Goal: Transaction & Acquisition: Purchase product/service

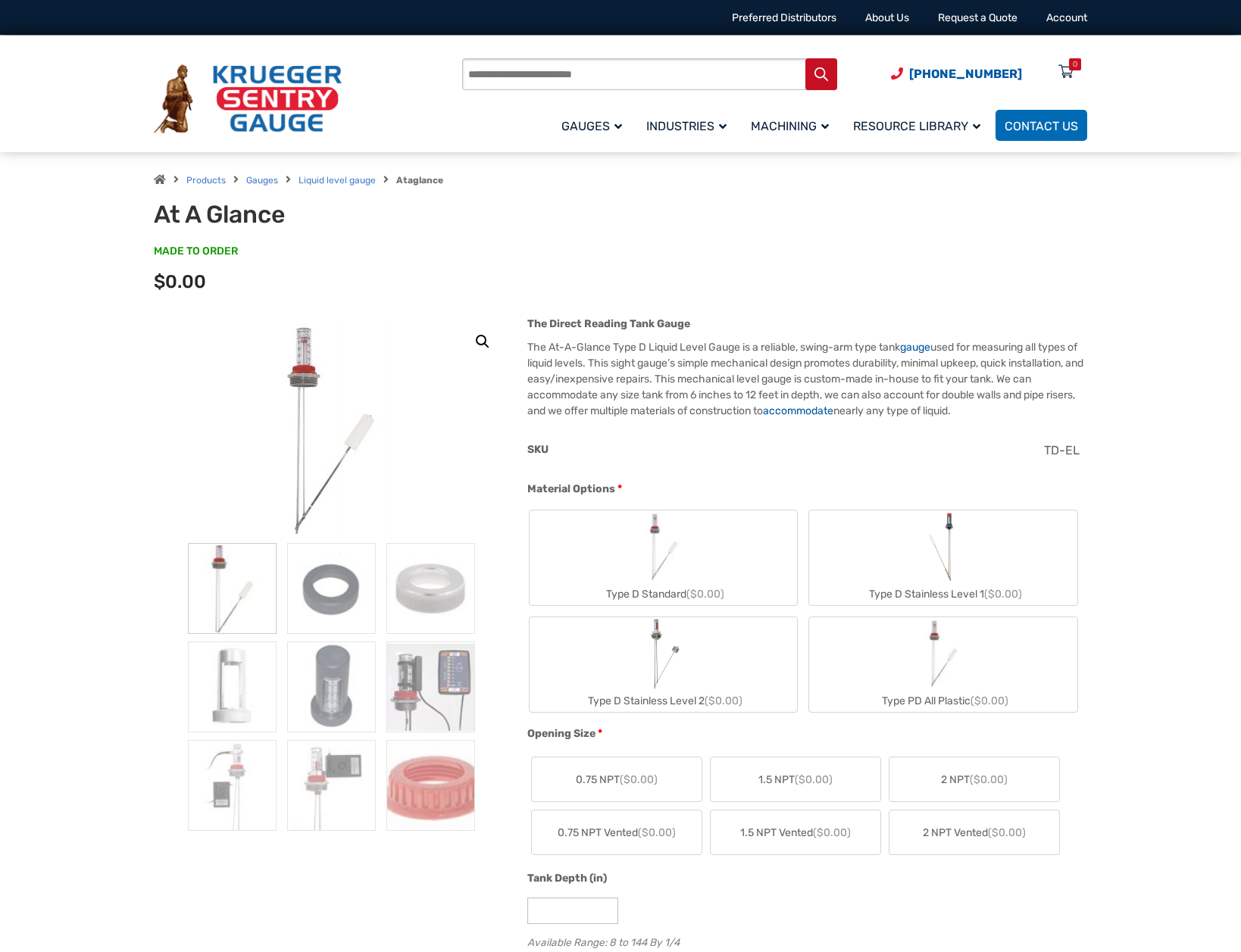
click at [691, 568] on img "Type D Standard" at bounding box center [664, 547] width 73 height 73
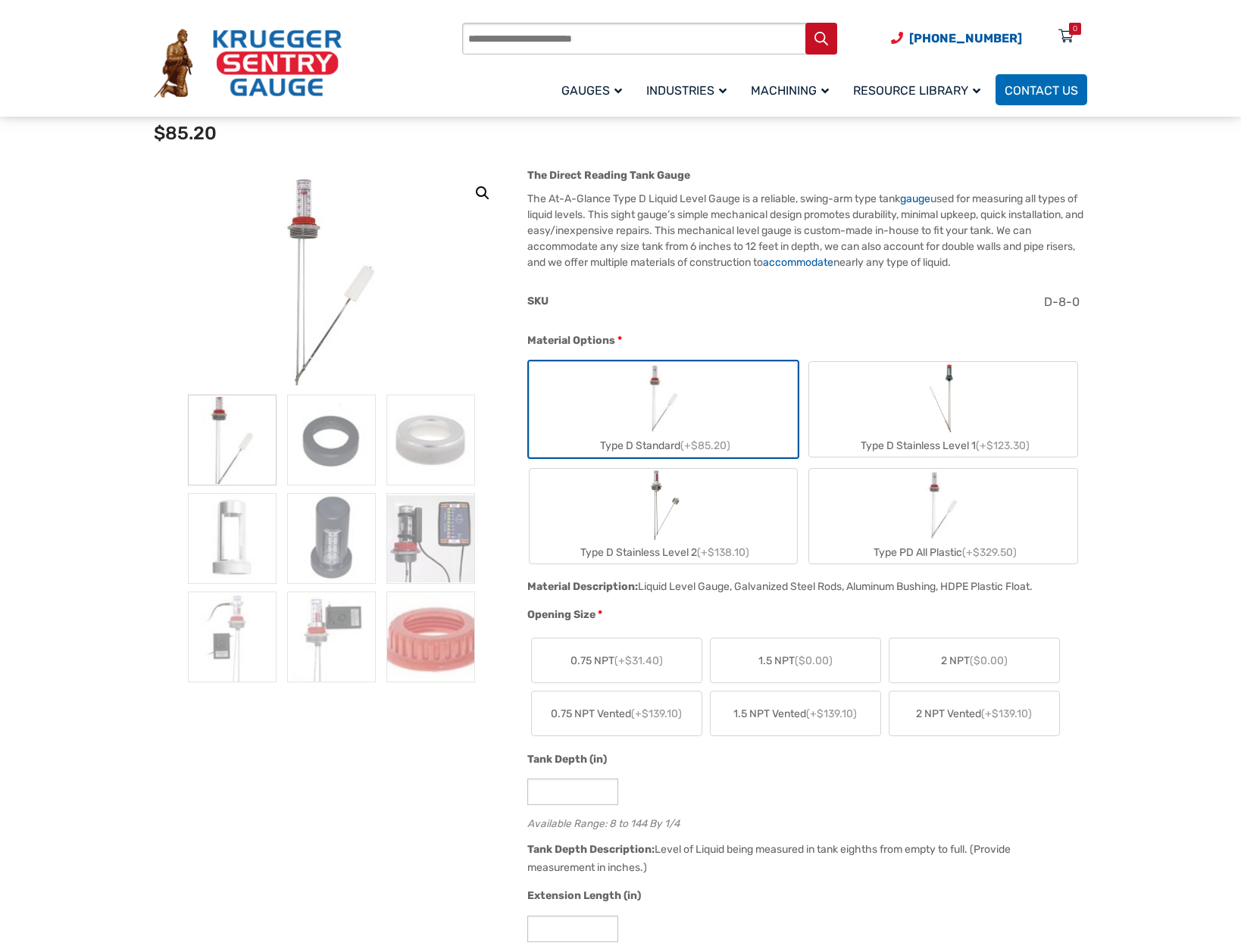
scroll to position [151, 0]
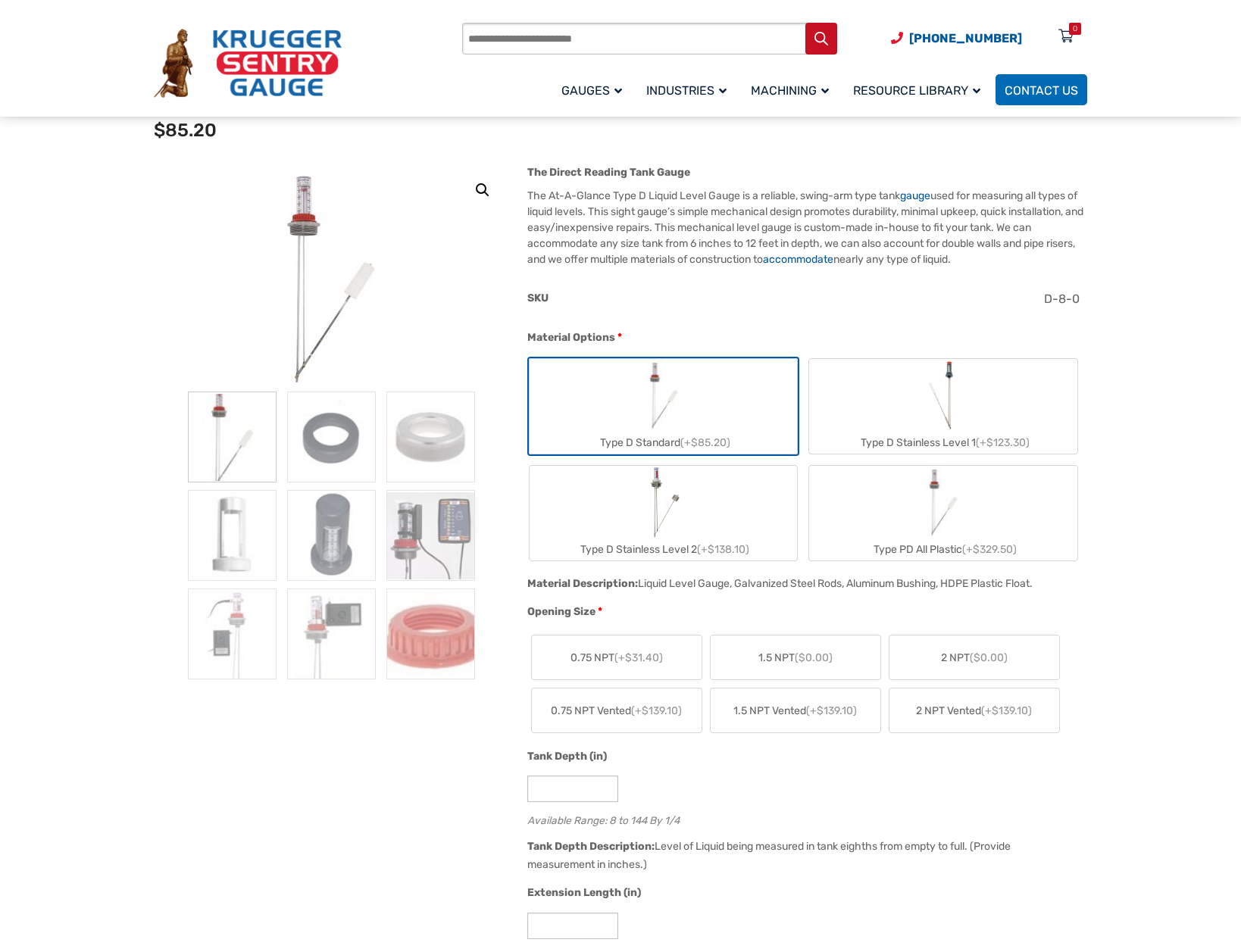
click at [968, 659] on span "2 NPT ($0.00)" at bounding box center [974, 657] width 67 height 16
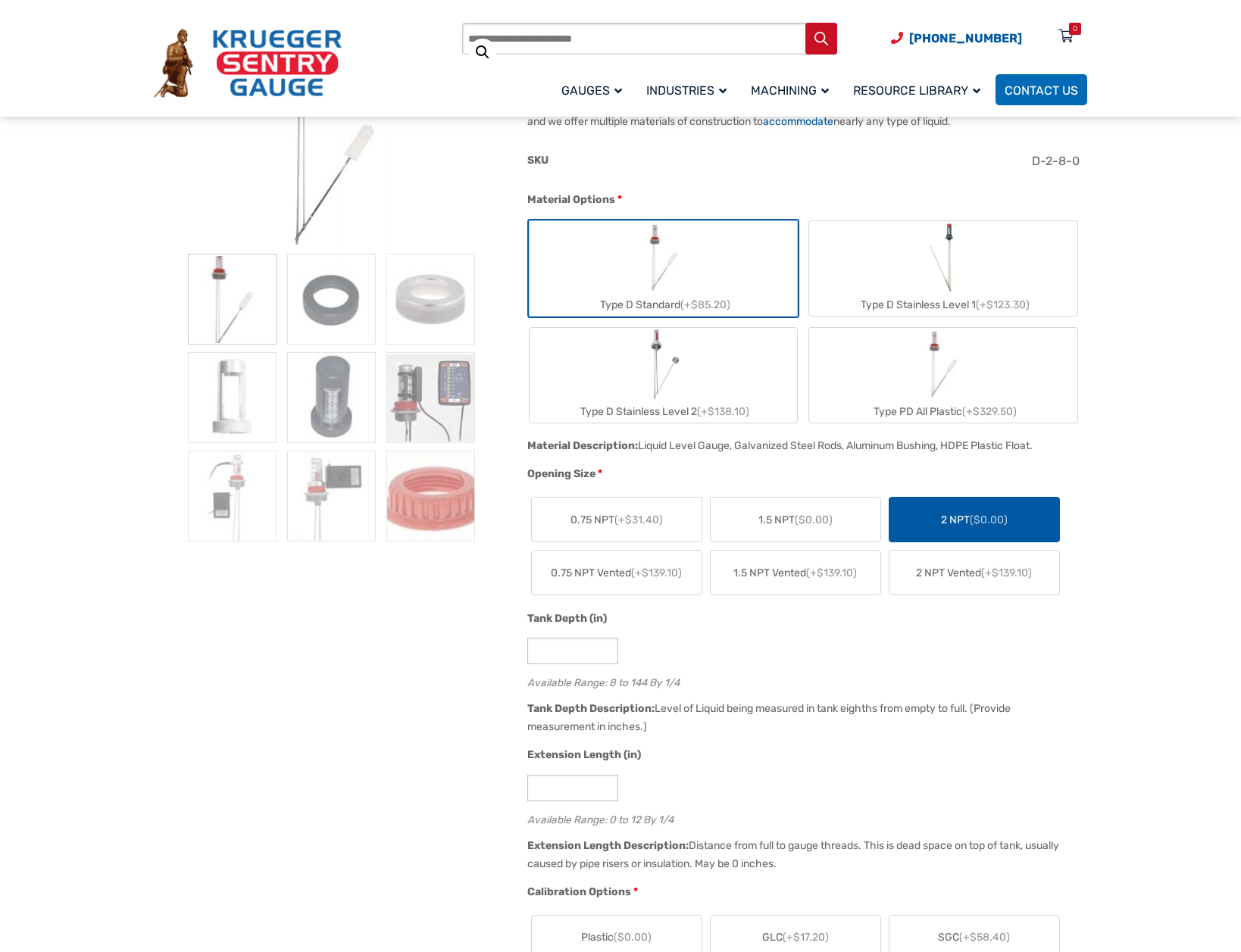
scroll to position [303, 0]
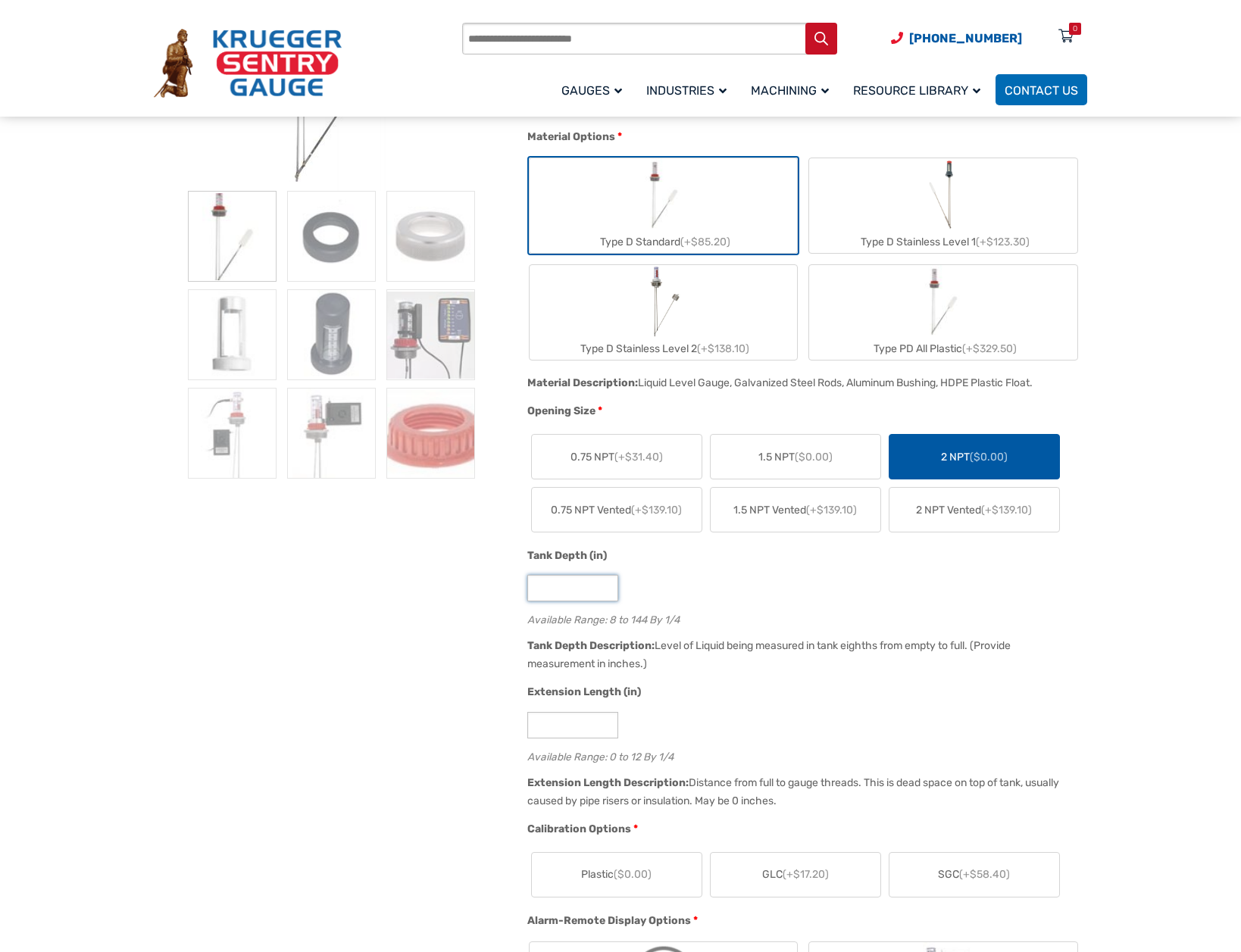
scroll to position [378, 0]
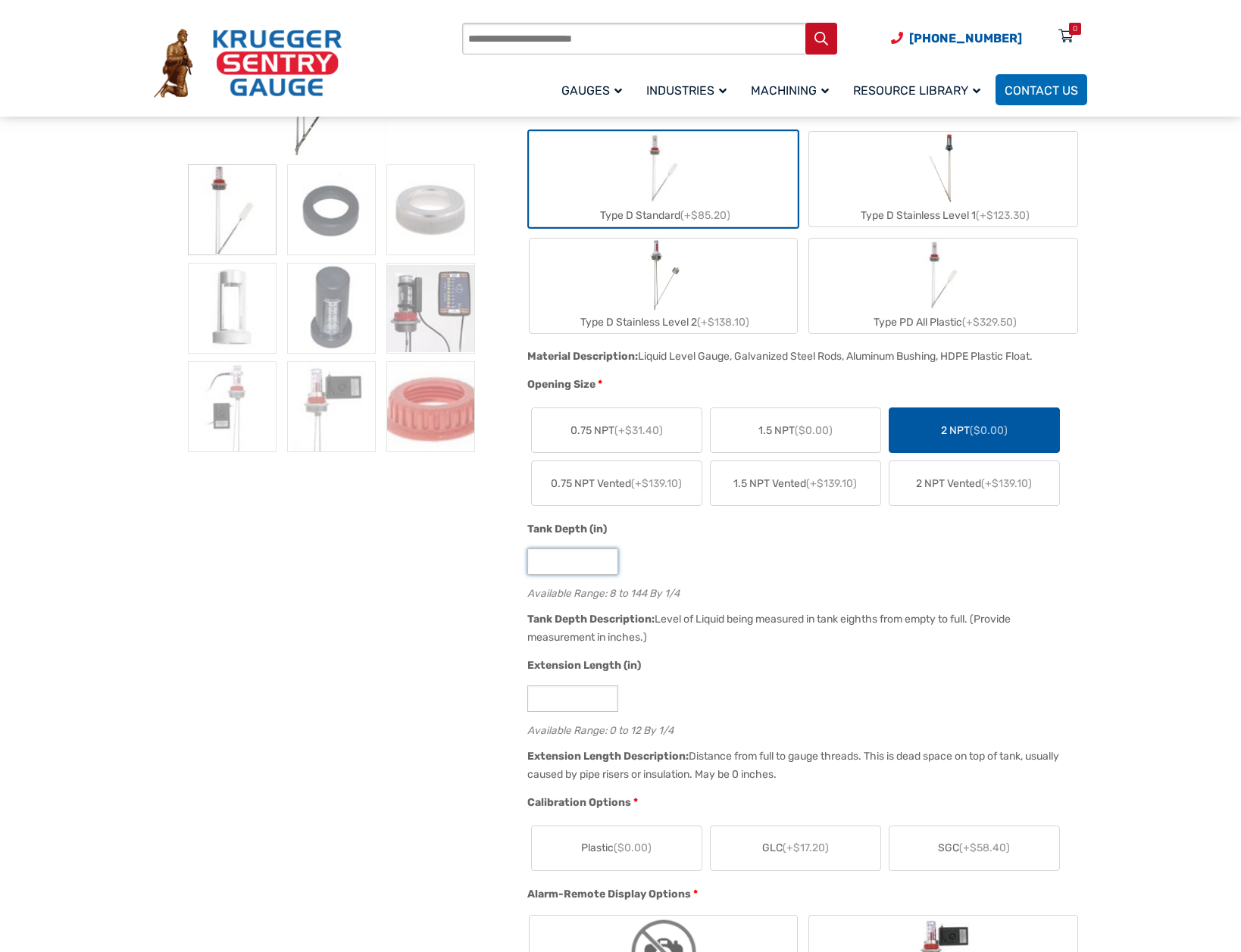
type input "**"
click at [824, 853] on span "(+$17.20)" at bounding box center [806, 848] width 46 height 13
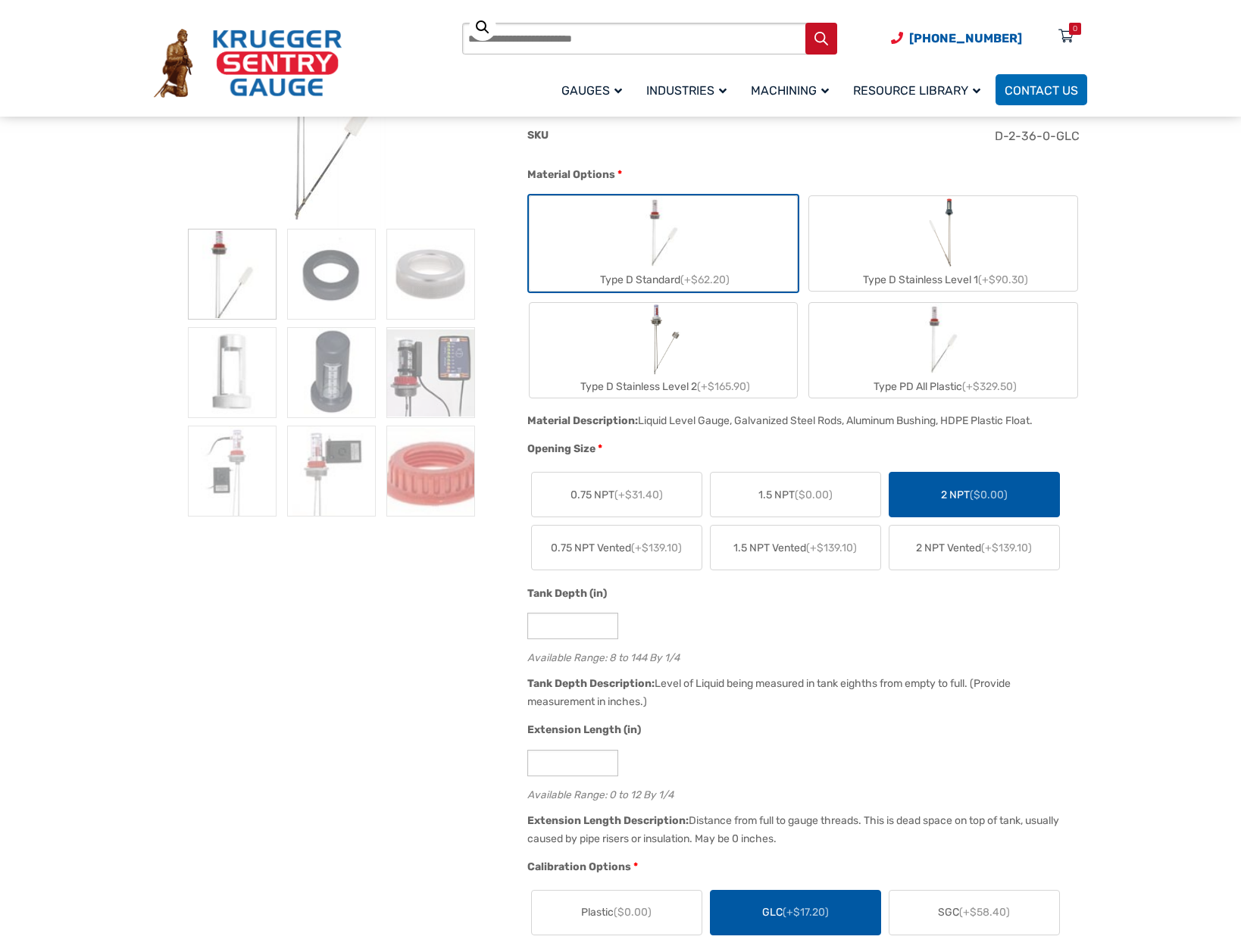
scroll to position [227, 0]
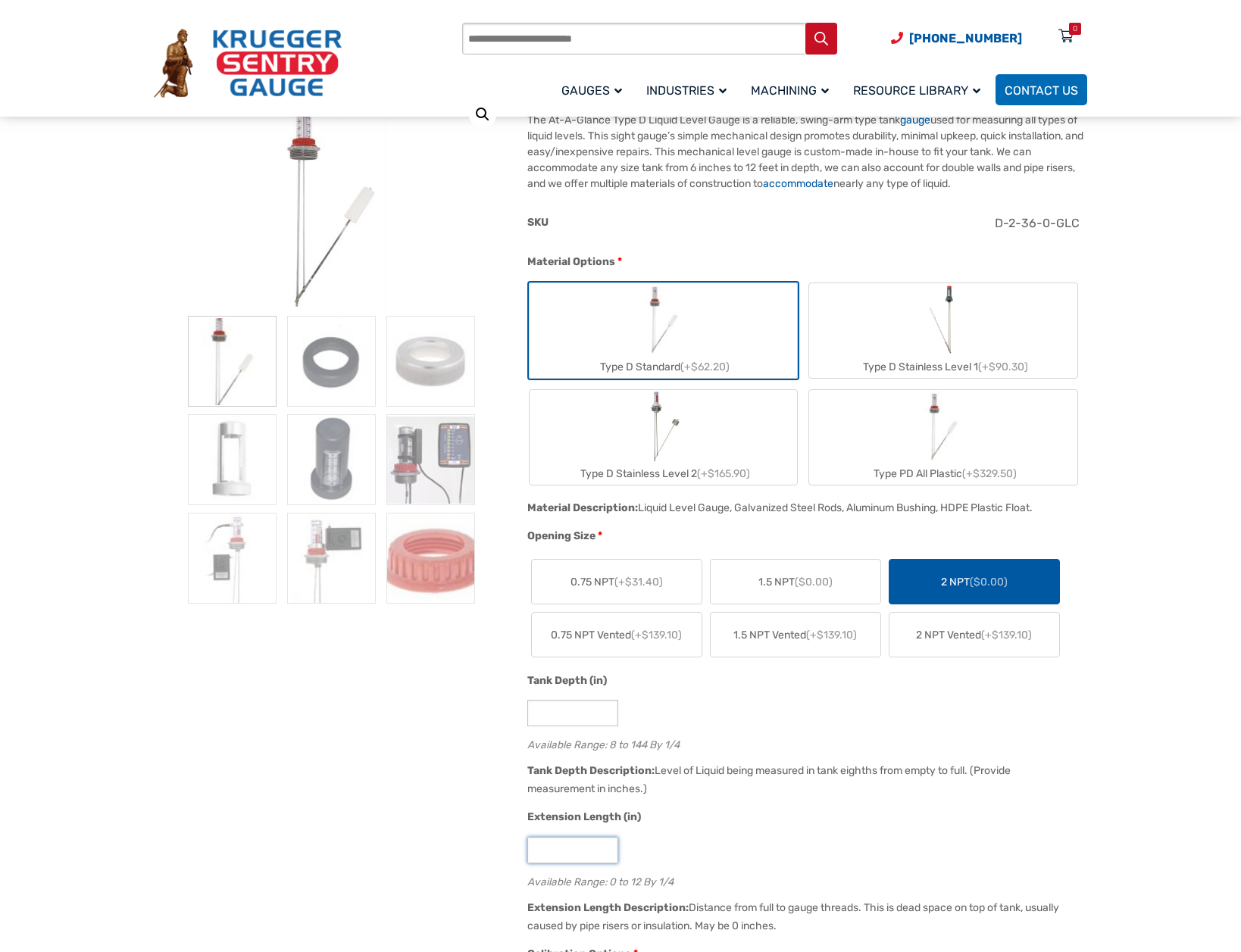
drag, startPoint x: 573, startPoint y: 857, endPoint x: 523, endPoint y: 859, distance: 50.0
click at [523, 859] on div "Extension Length (in) * Available Range: 0 to 12 By 1/4" at bounding box center [803, 853] width 560 height 88
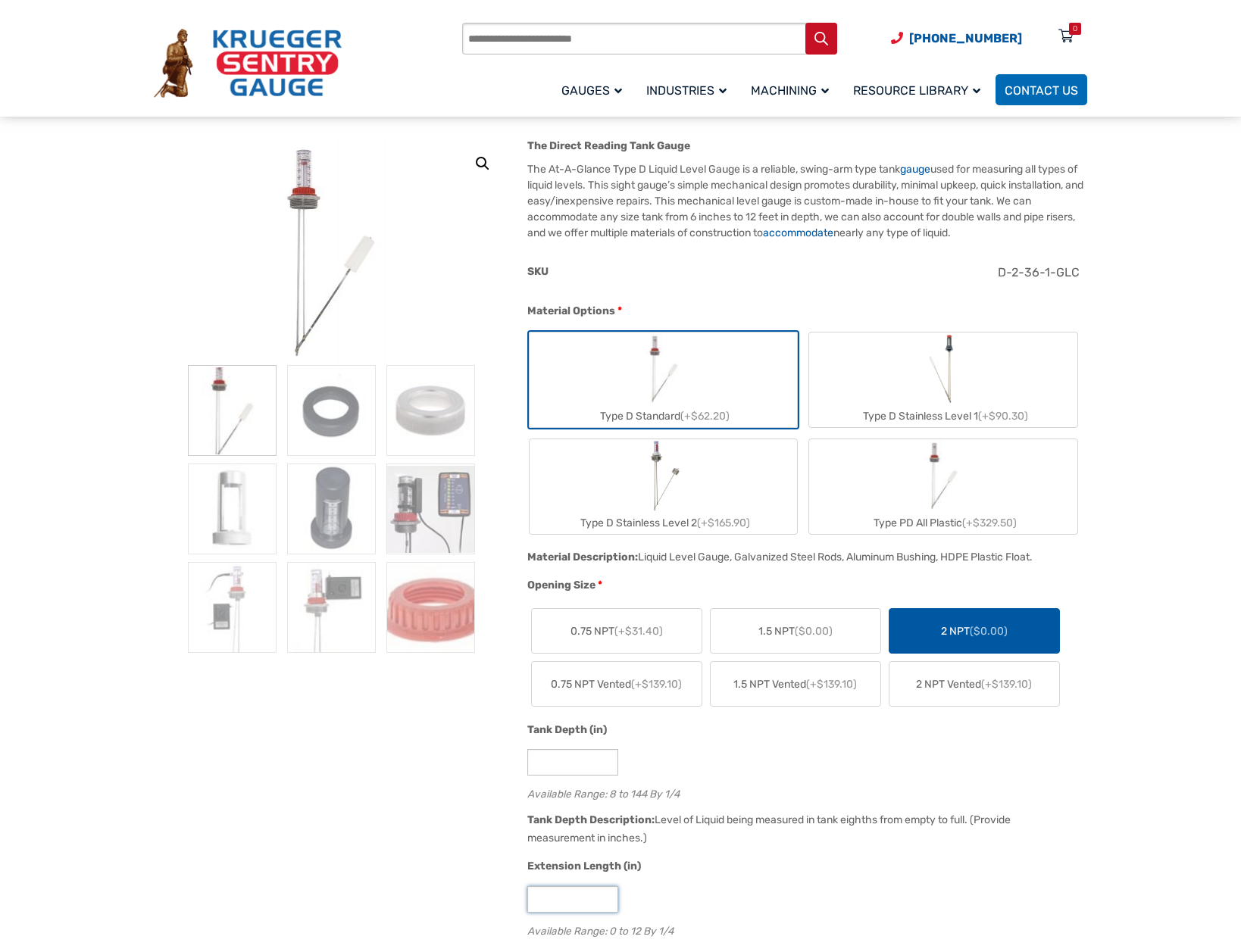
scroll to position [151, 0]
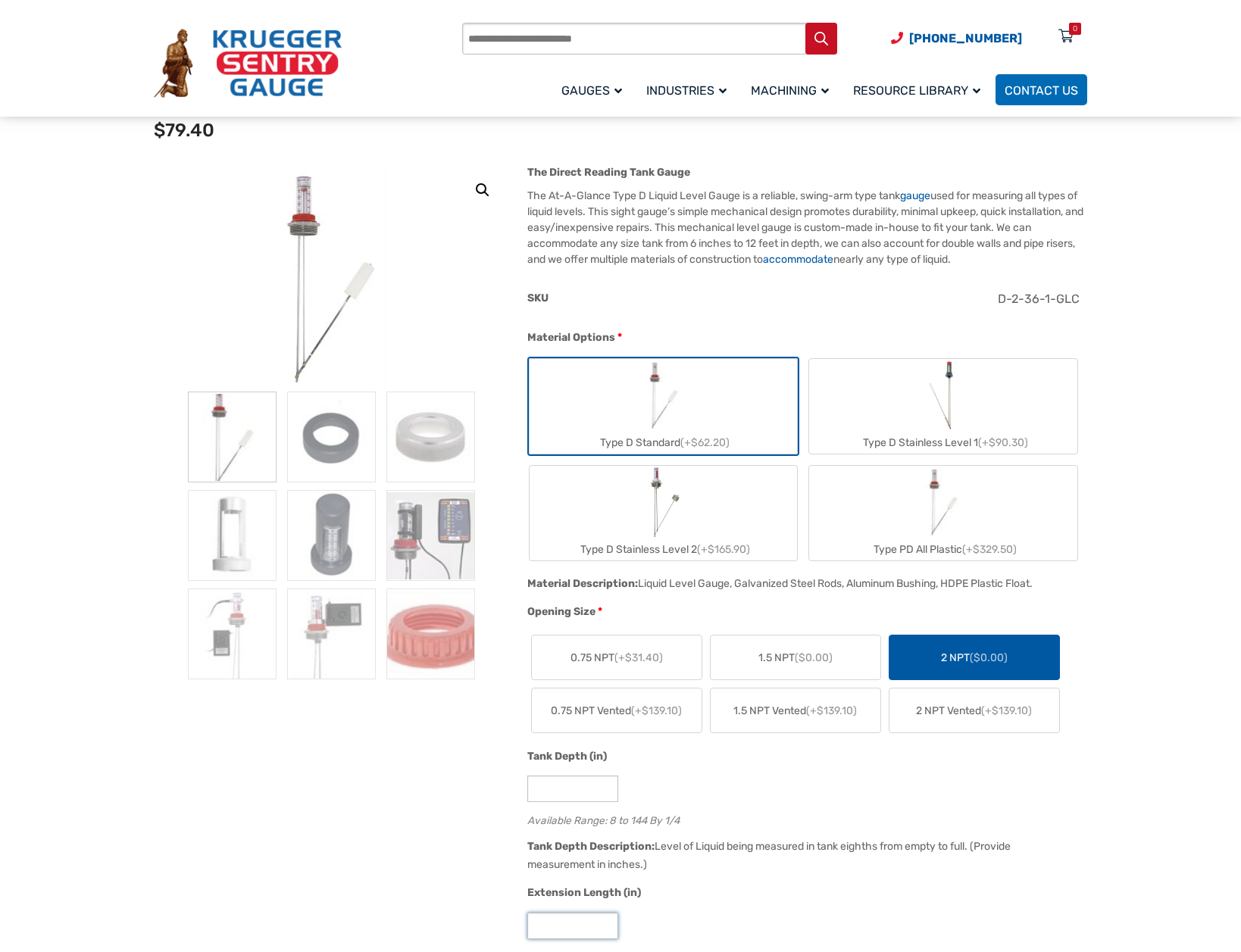
type input "*"
click at [995, 703] on span "2 NPT Vented (+$139.10)" at bounding box center [974, 711] width 116 height 16
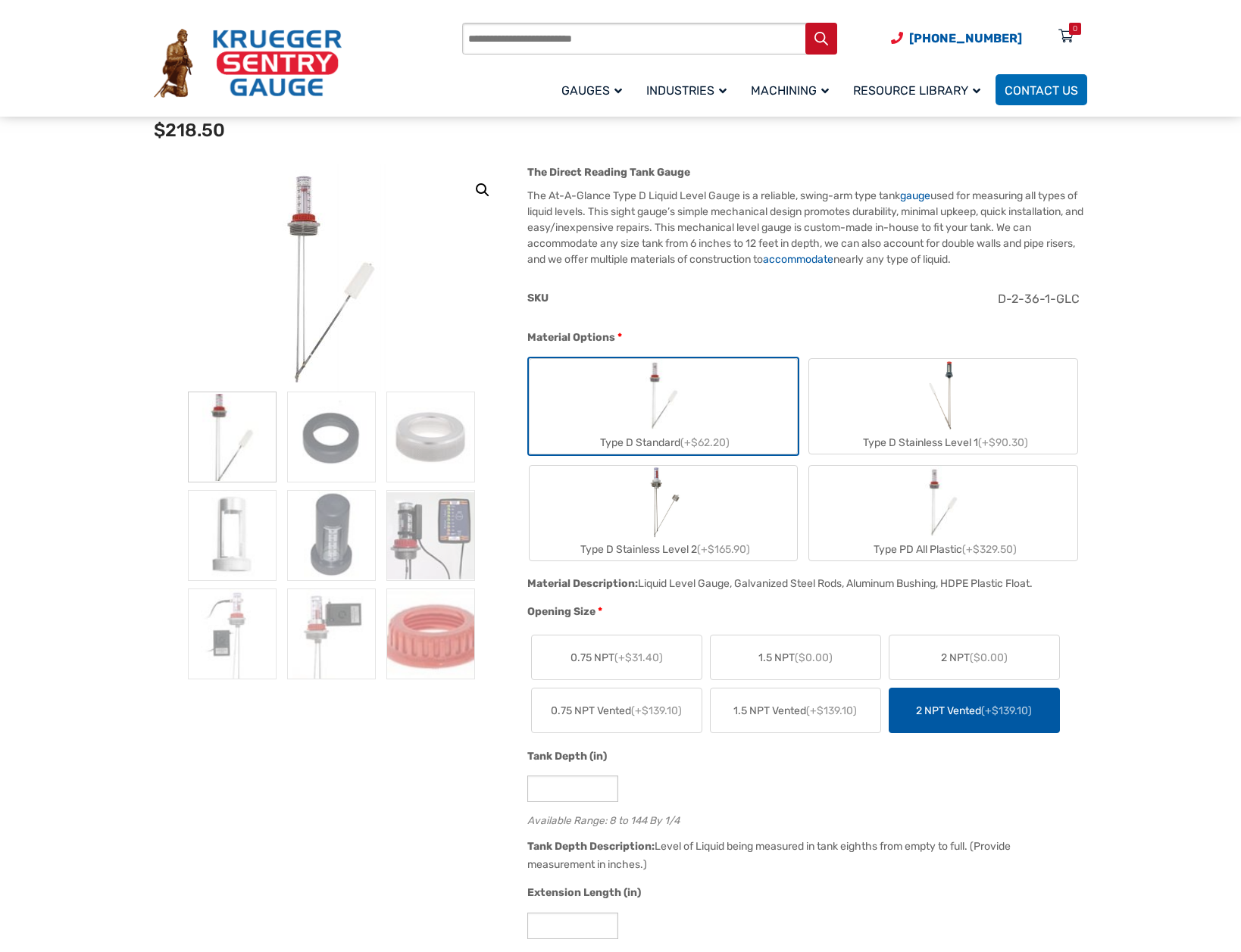
click at [1038, 667] on label "2 NPT ($0.00)" at bounding box center [974, 657] width 169 height 44
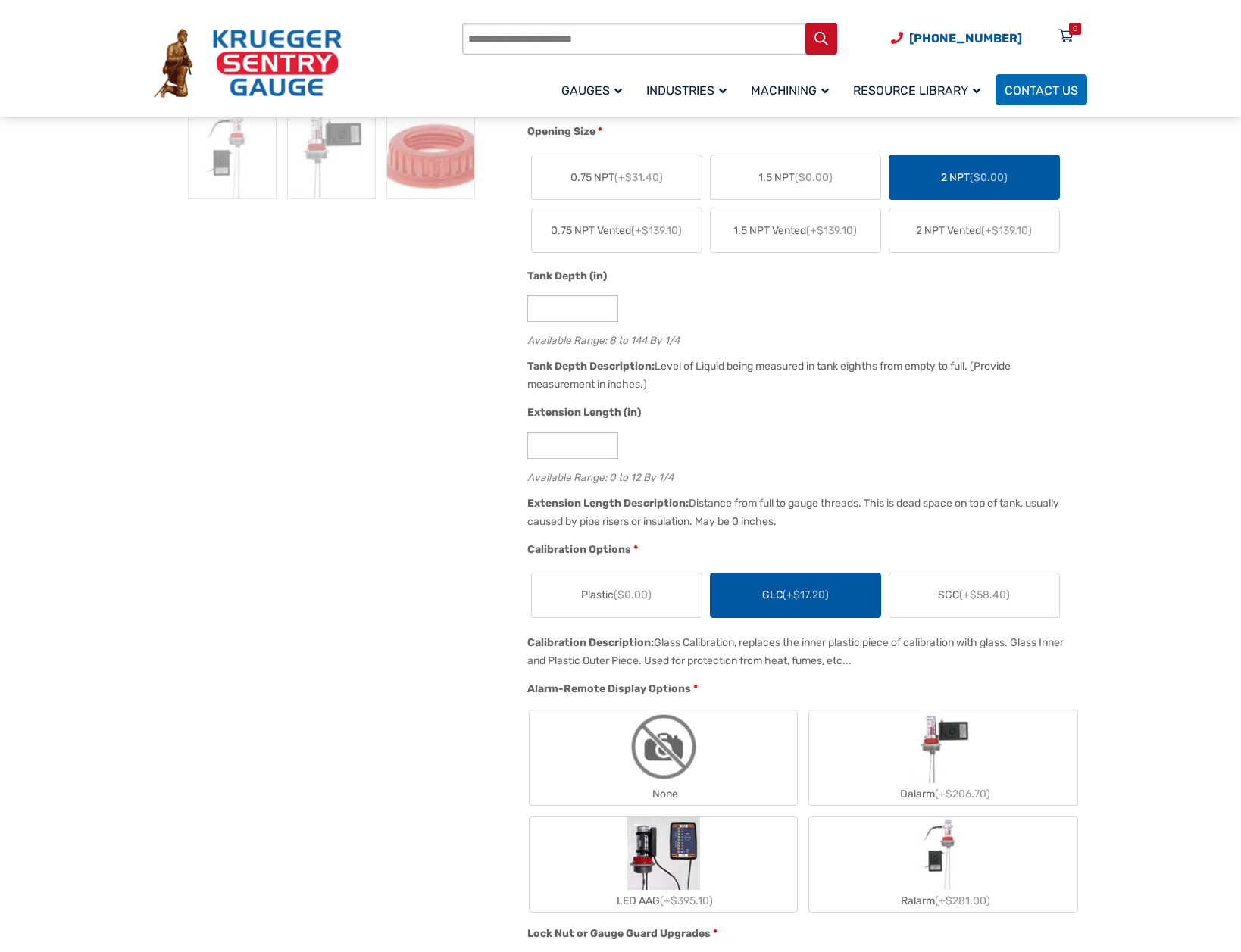
scroll to position [682, 0]
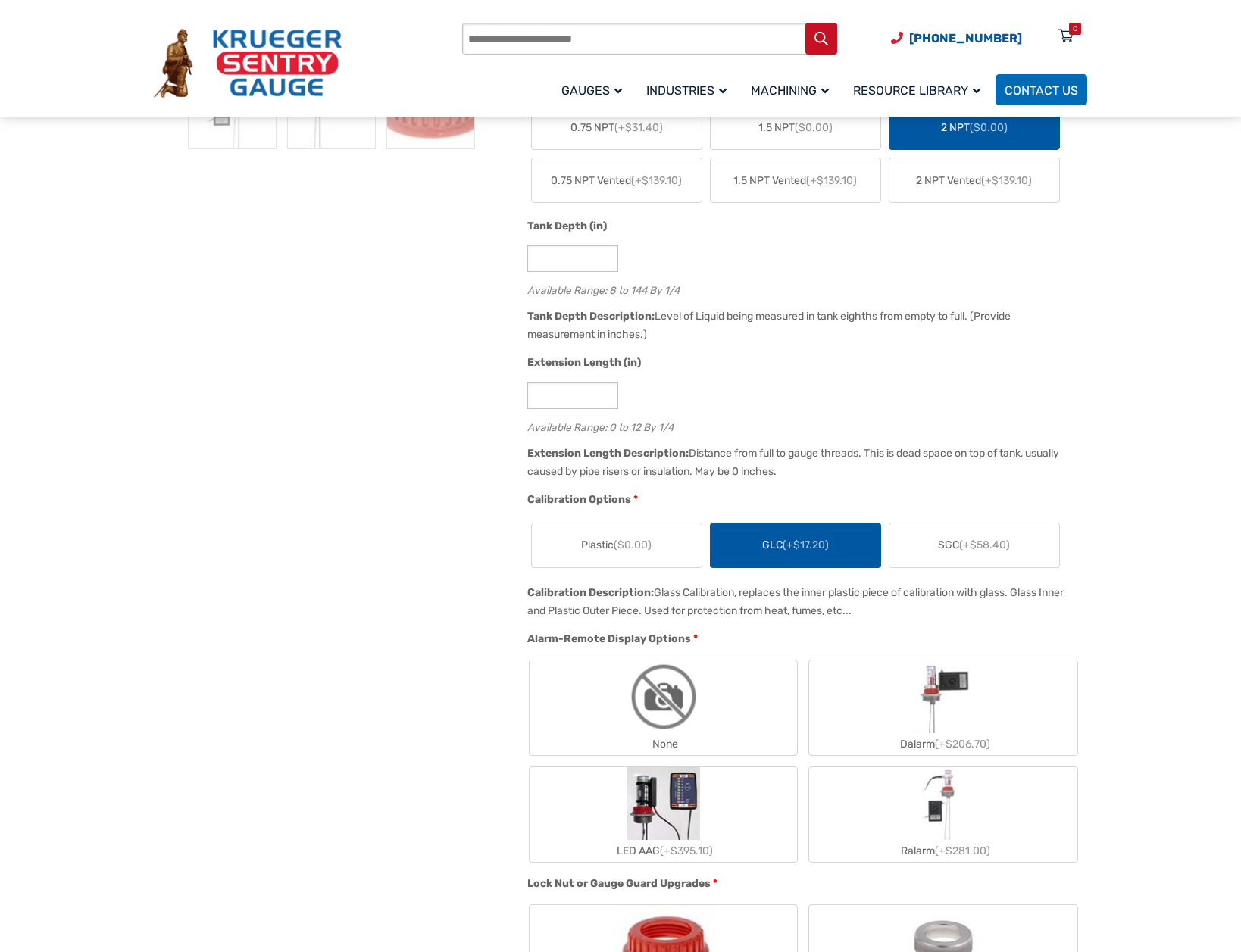
click at [707, 718] on label "None" at bounding box center [664, 707] width 268 height 95
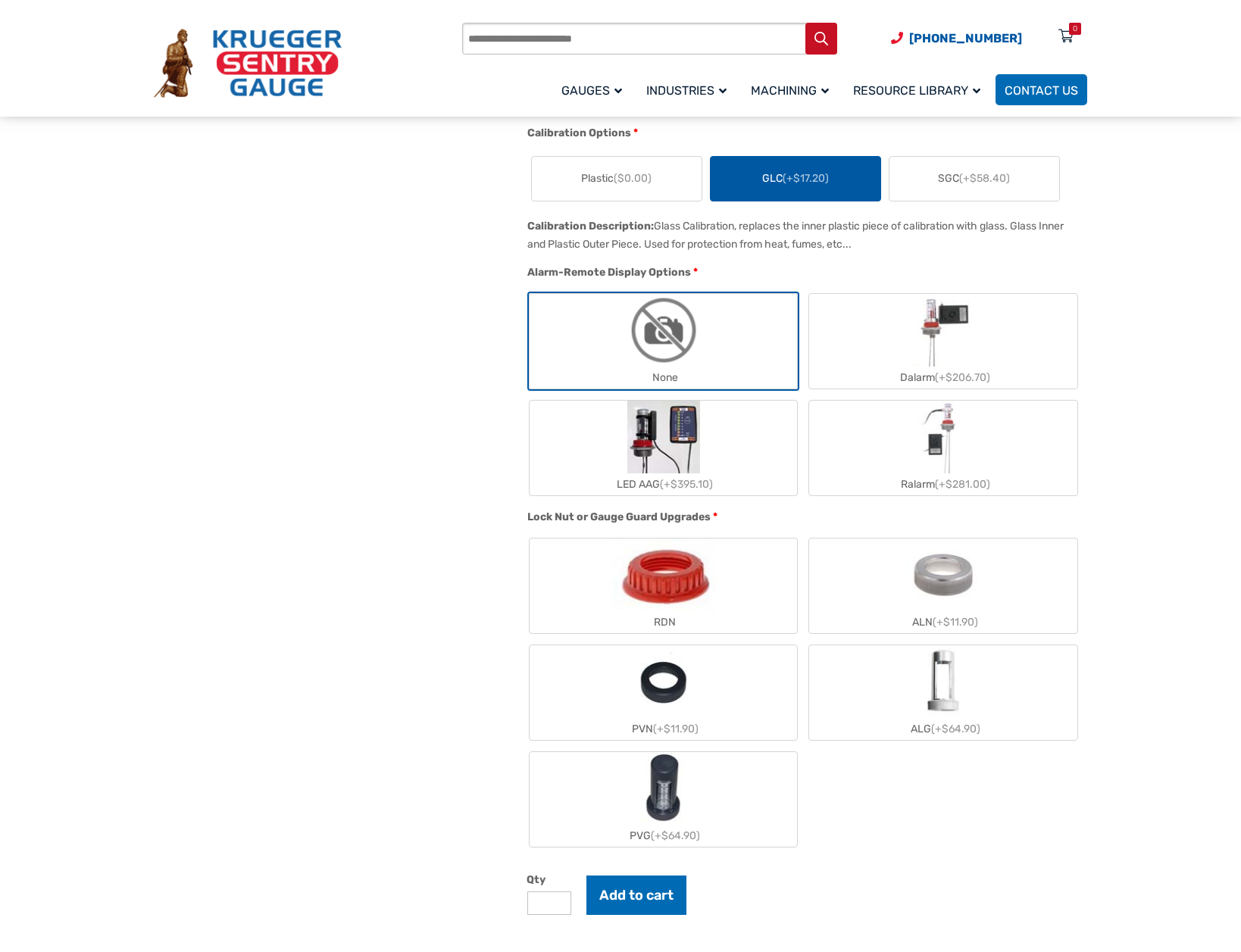
scroll to position [1060, 0]
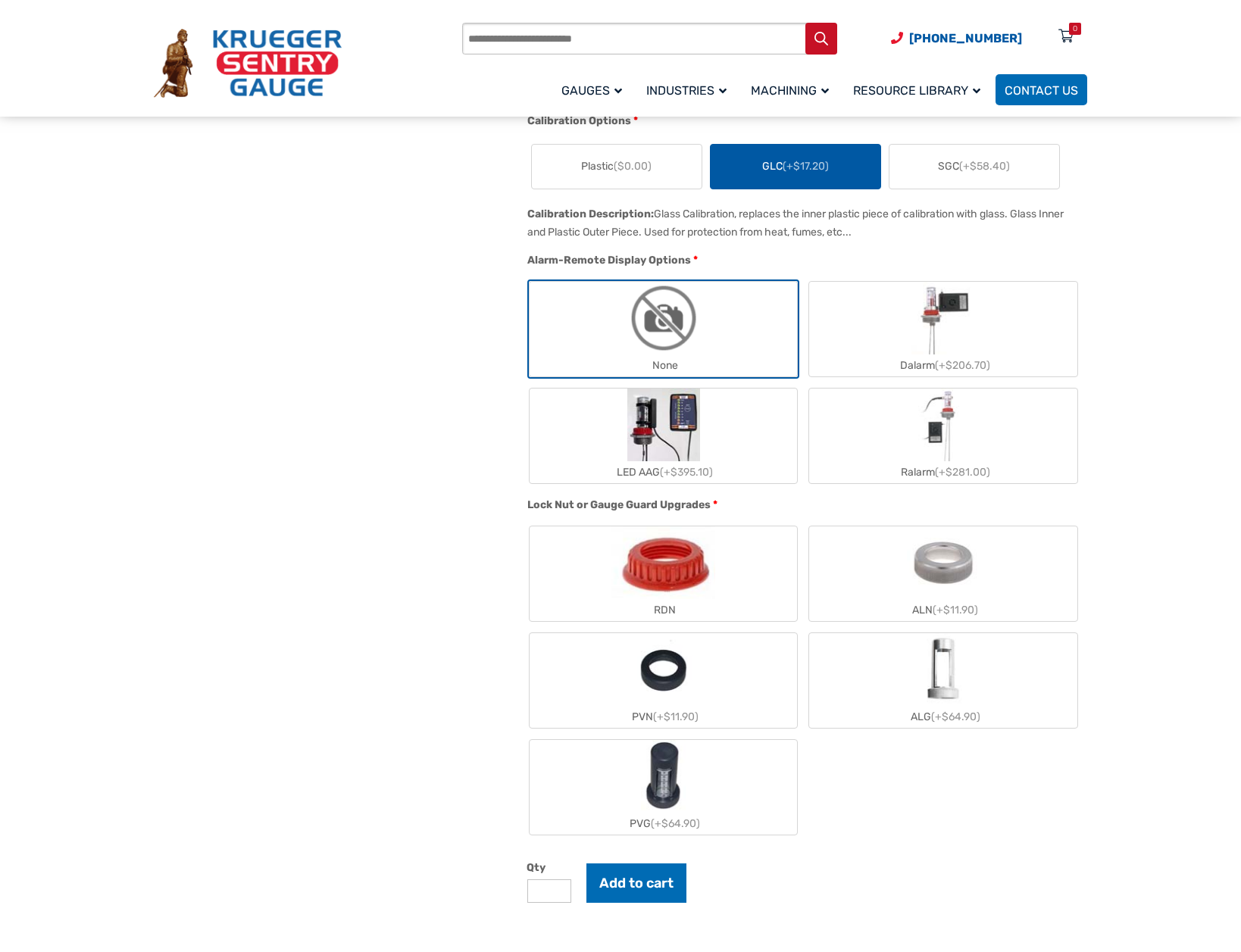
click at [785, 610] on div "RDN" at bounding box center [664, 610] width 268 height 22
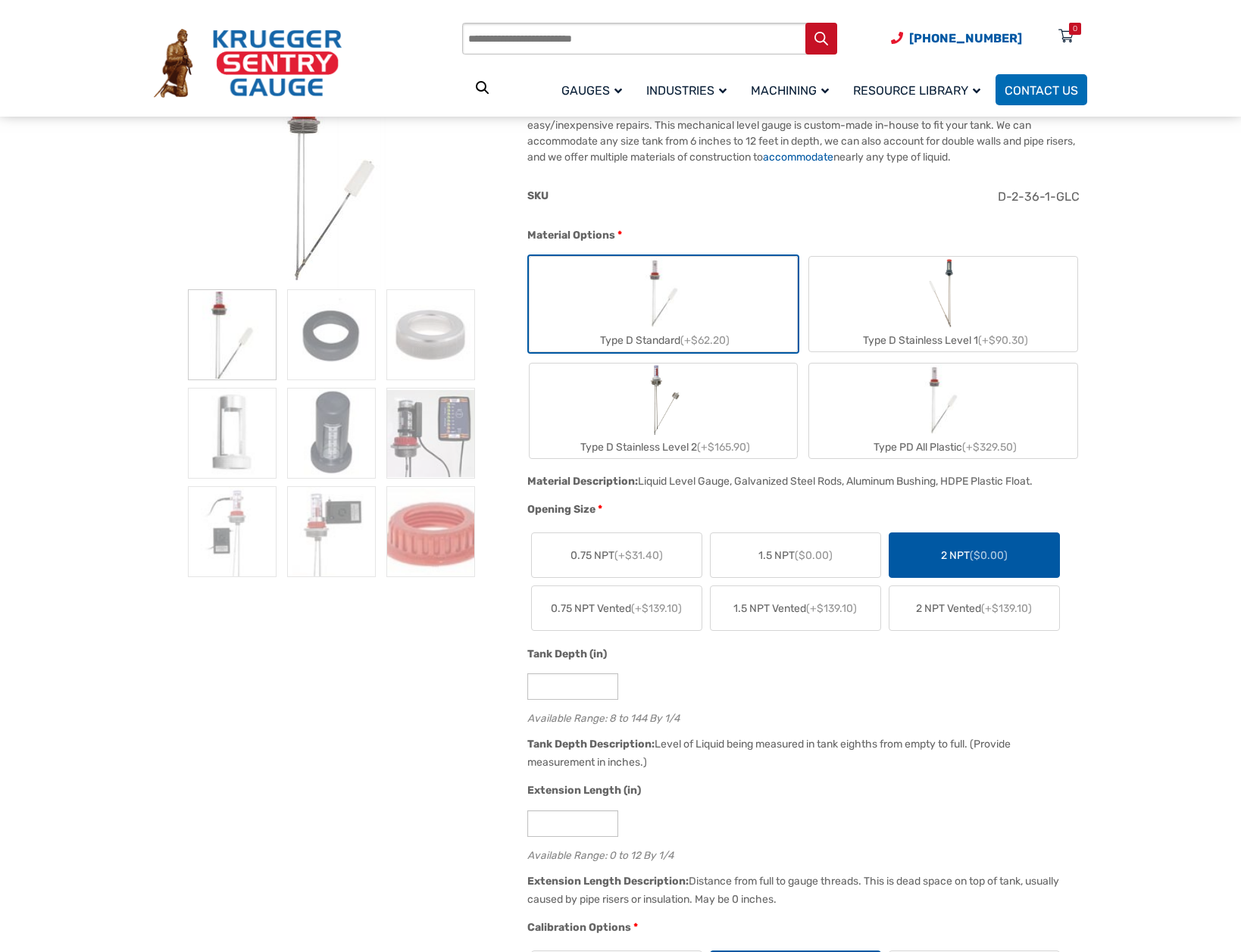
scroll to position [227, 0]
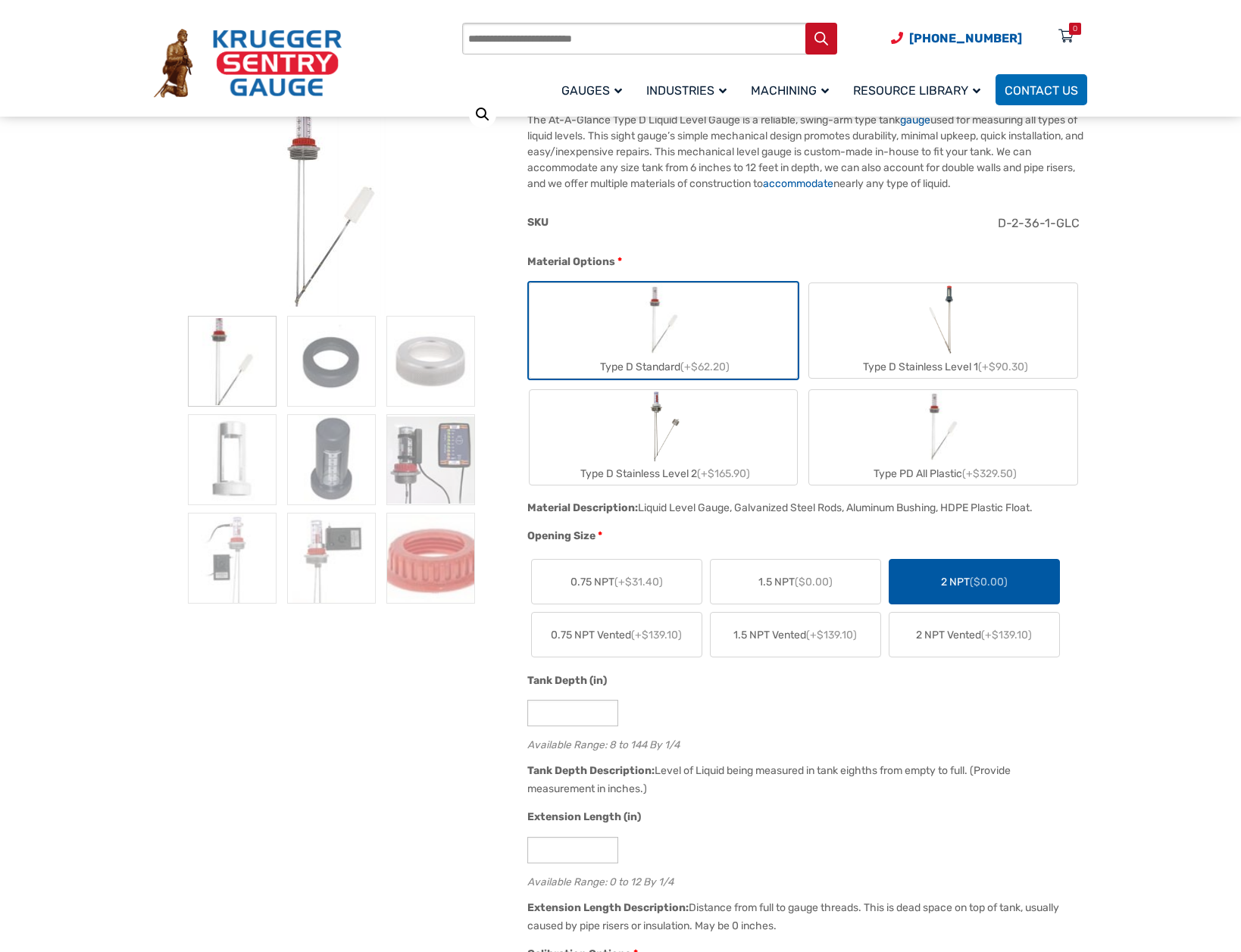
click at [1002, 331] on label "Type D Stainless Level 1 (+$90.30)" at bounding box center [943, 331] width 268 height 95
type input "*"
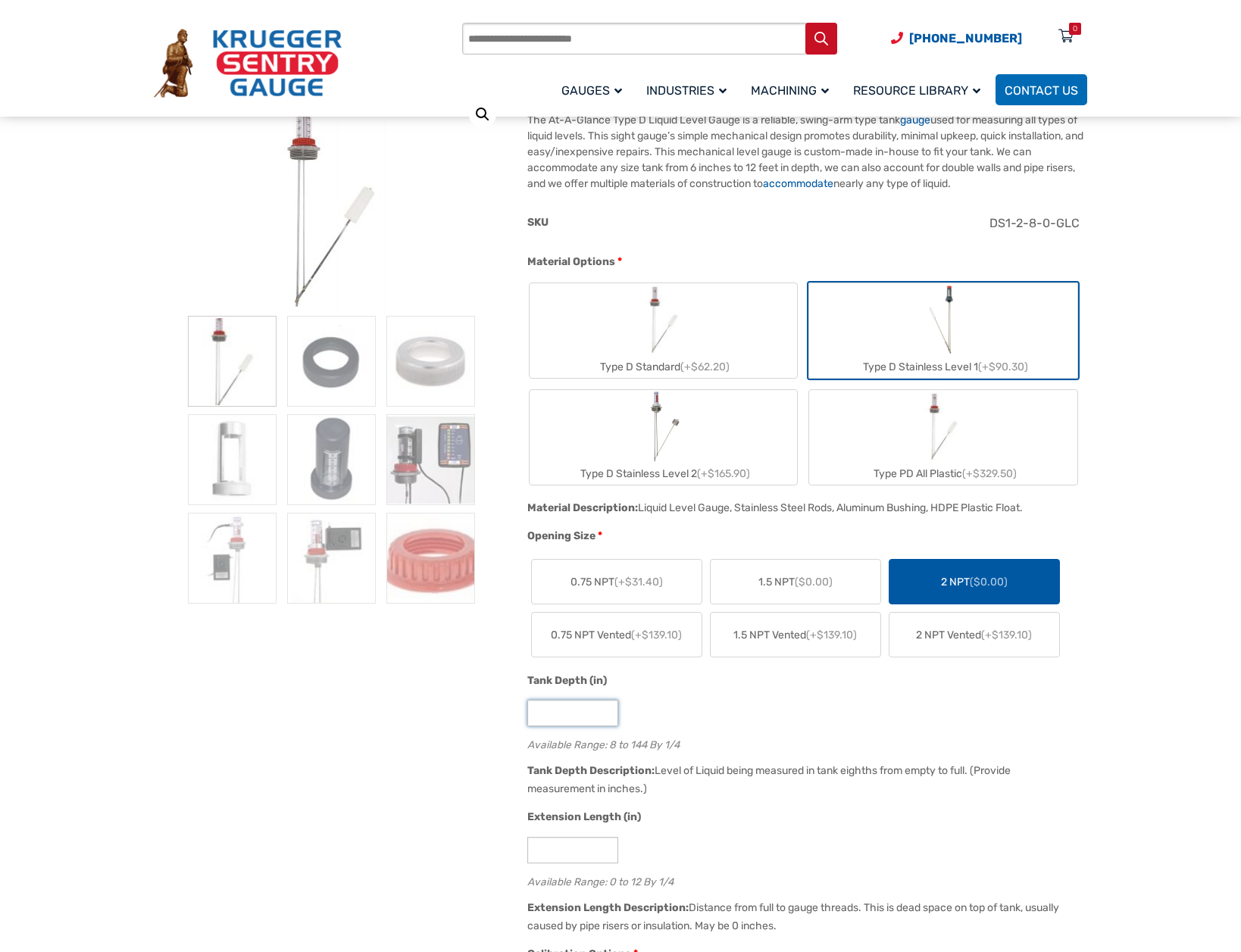
drag, startPoint x: 549, startPoint y: 714, endPoint x: 532, endPoint y: 716, distance: 17.1
click at [532, 716] on input "*" at bounding box center [573, 713] width 91 height 26
type input "**"
drag, startPoint x: 569, startPoint y: 860, endPoint x: 515, endPoint y: 857, distance: 54.1
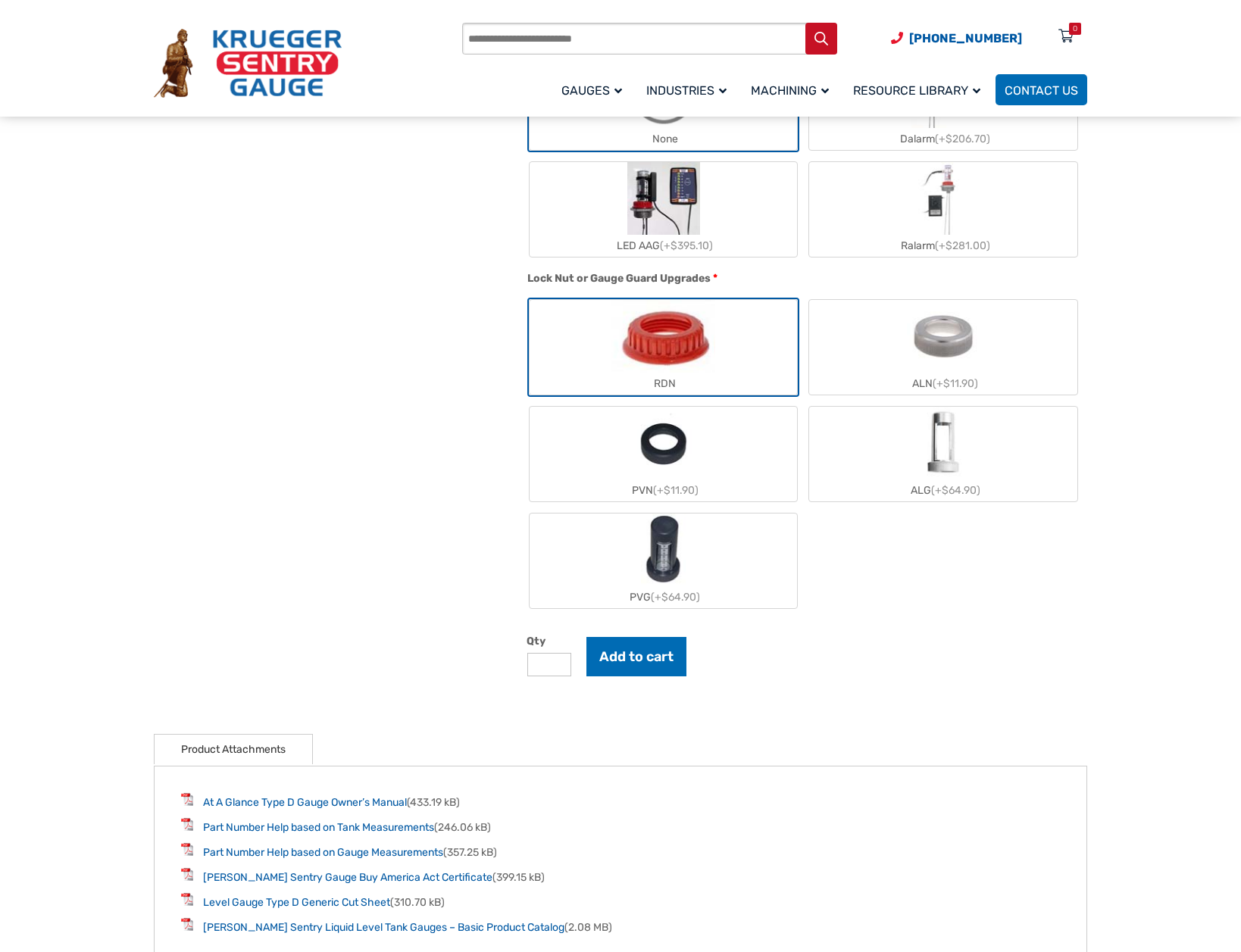
scroll to position [1288, 0]
type input "*"
click at [628, 664] on button "Add to cart" at bounding box center [636, 656] width 100 height 40
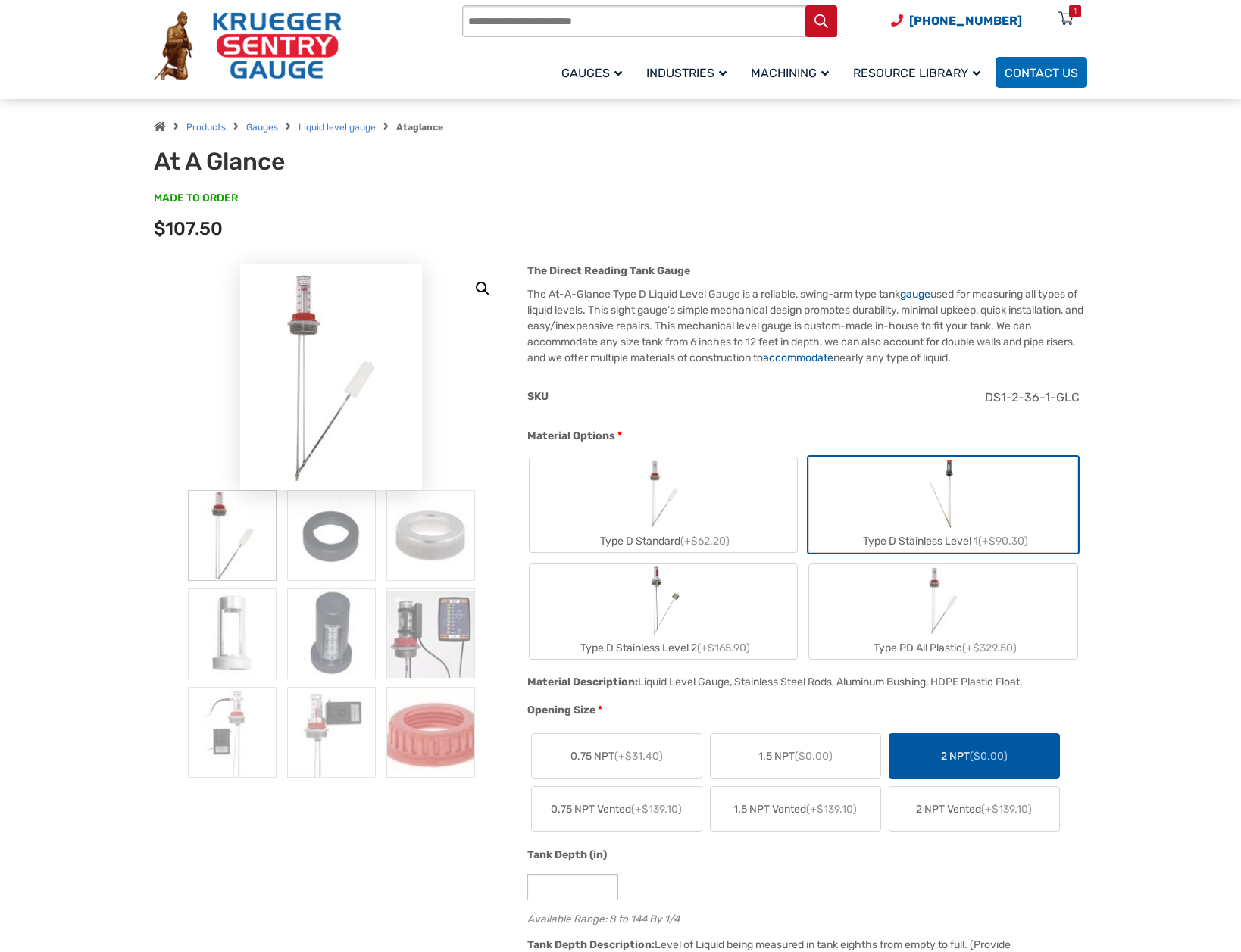
scroll to position [0, 0]
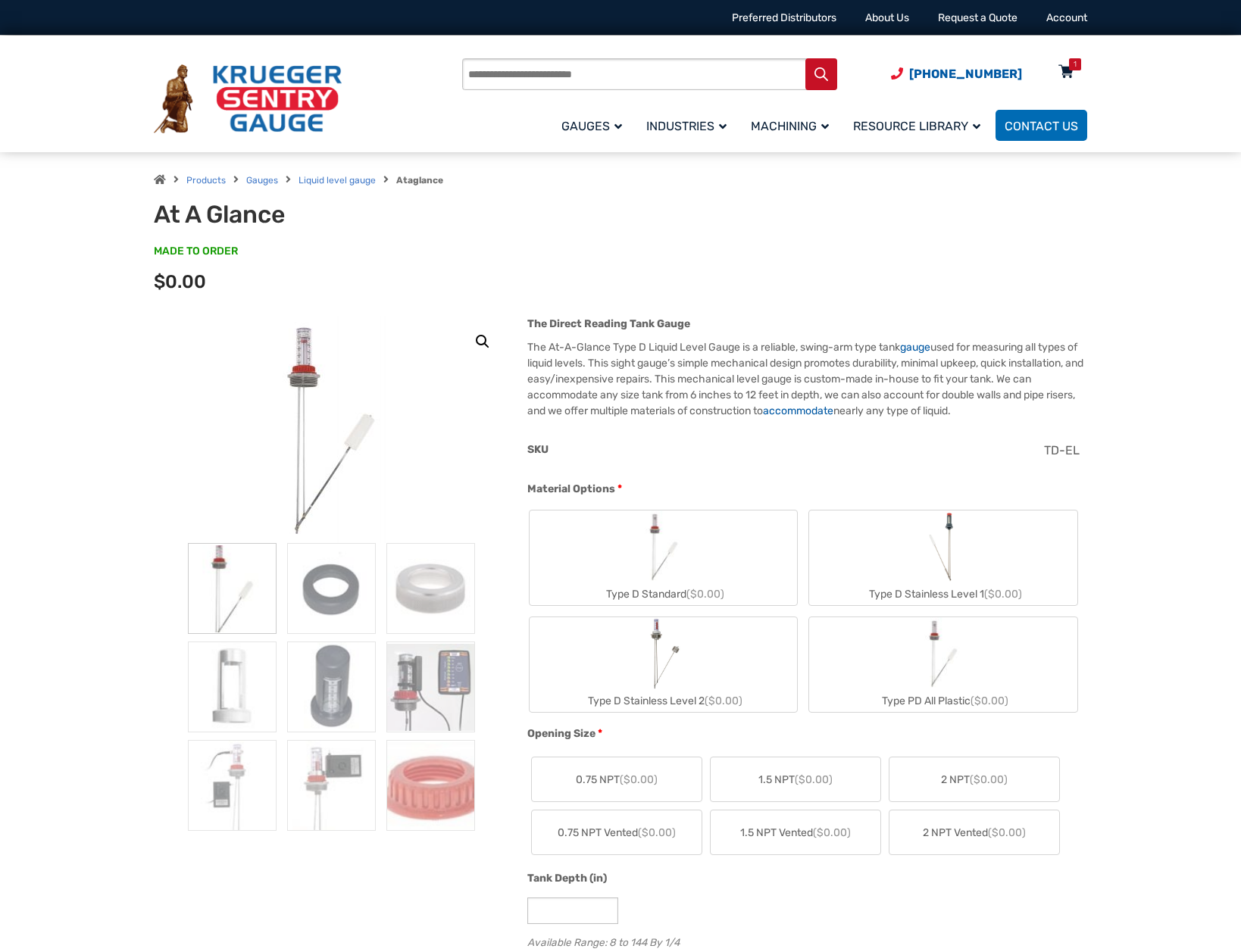
click at [1067, 71] on icon at bounding box center [1066, 72] width 15 height 24
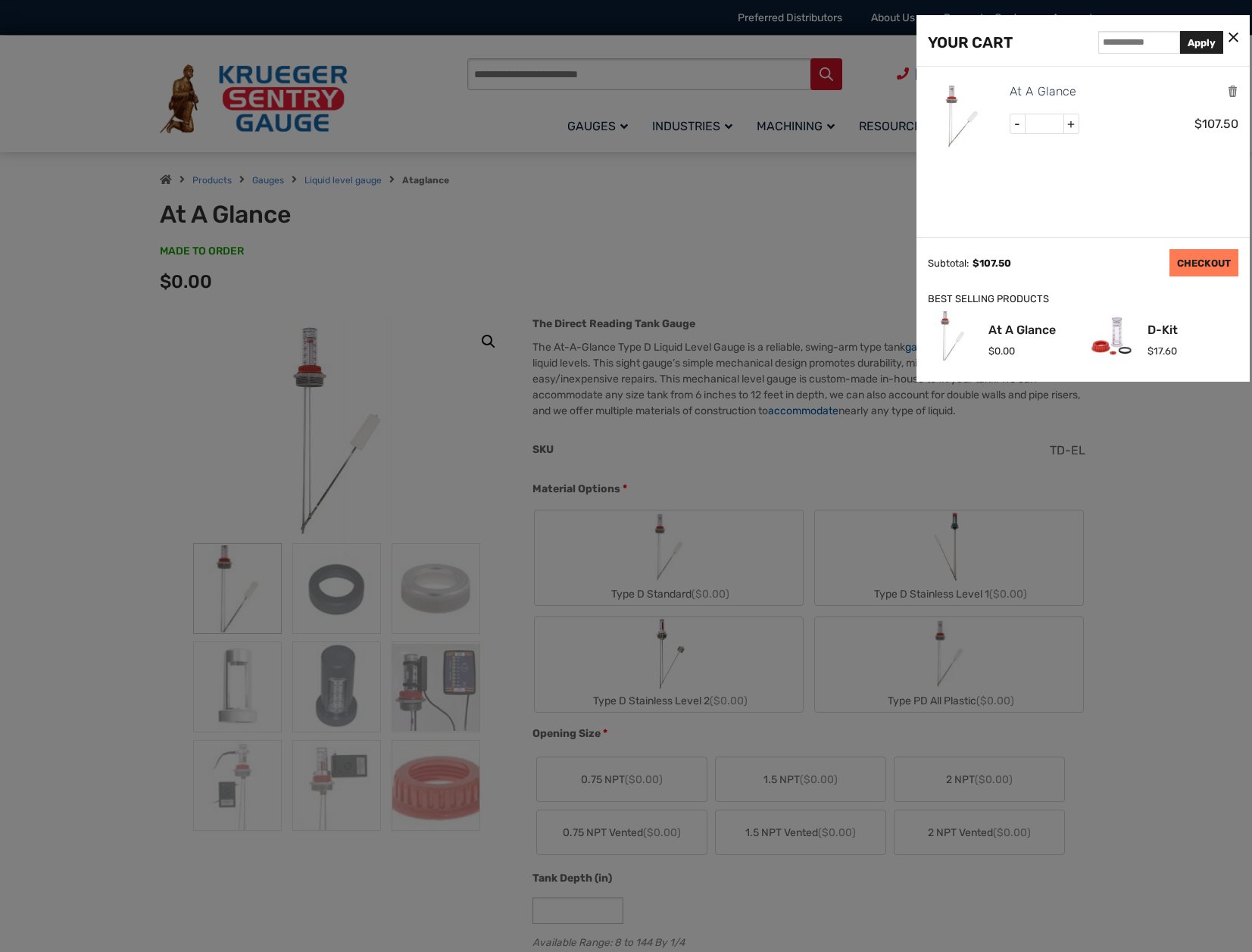
click at [1204, 256] on link "CHECKOUT" at bounding box center [1203, 263] width 69 height 27
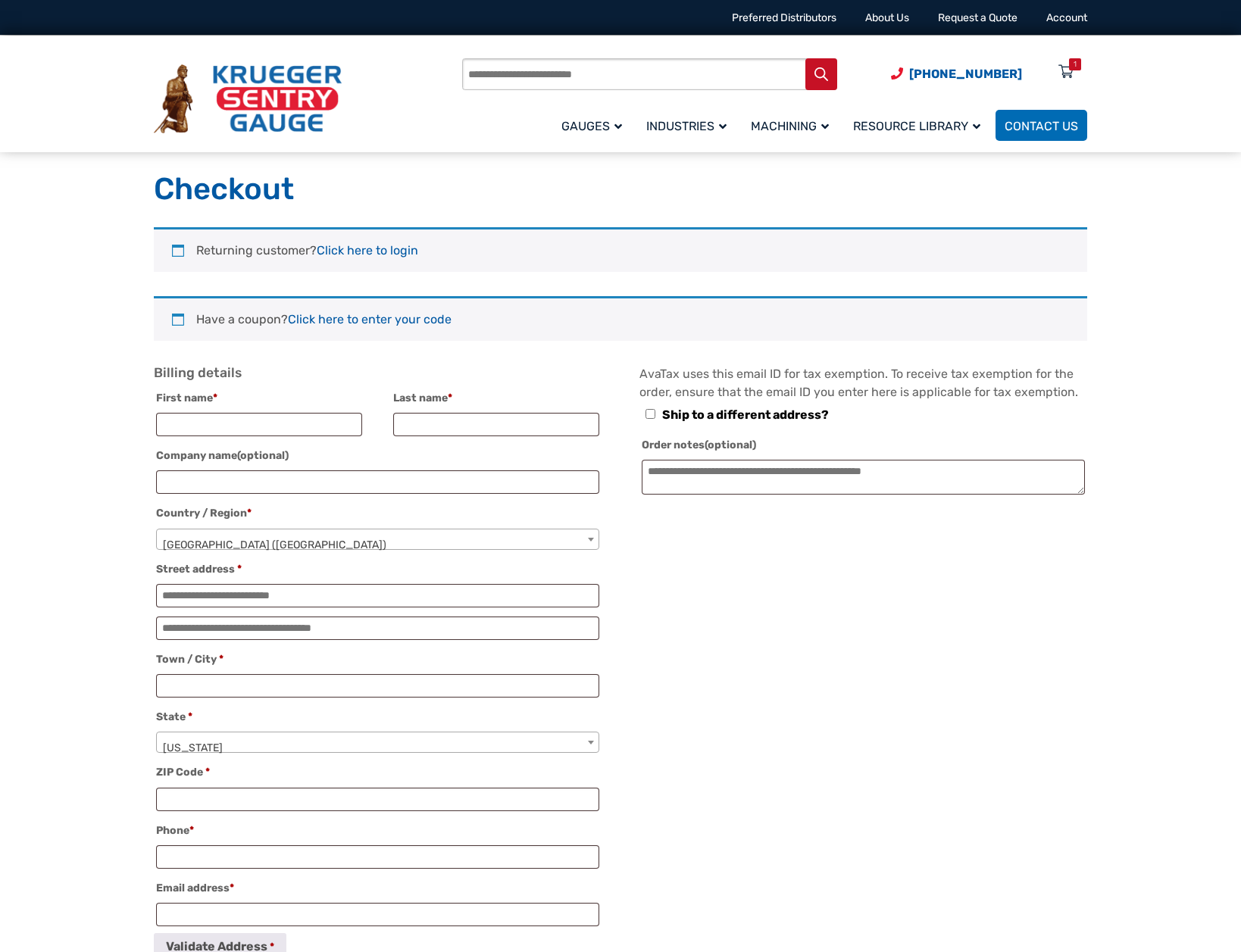
select select "**"
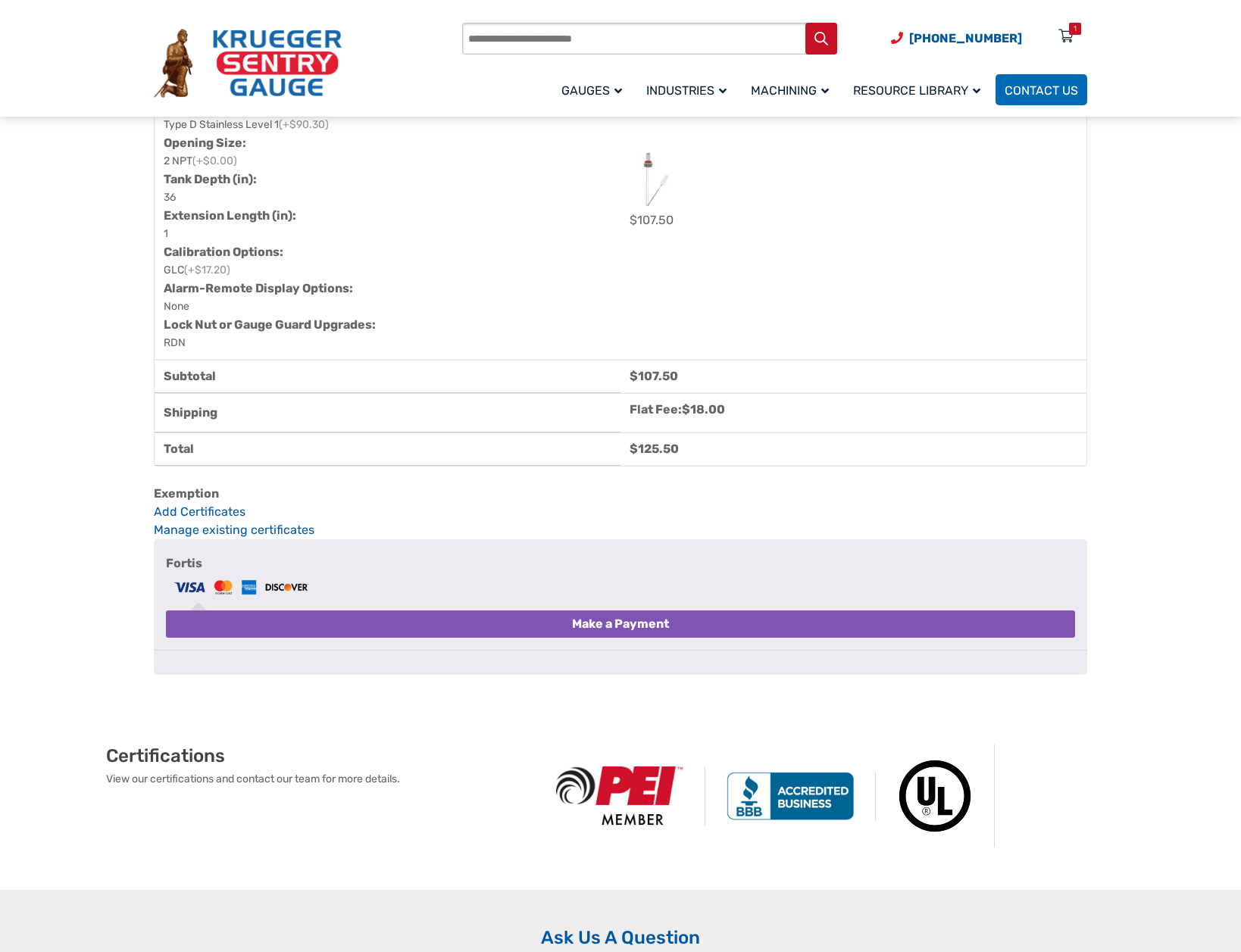
scroll to position [758, 0]
